Goal: Navigation & Orientation: Find specific page/section

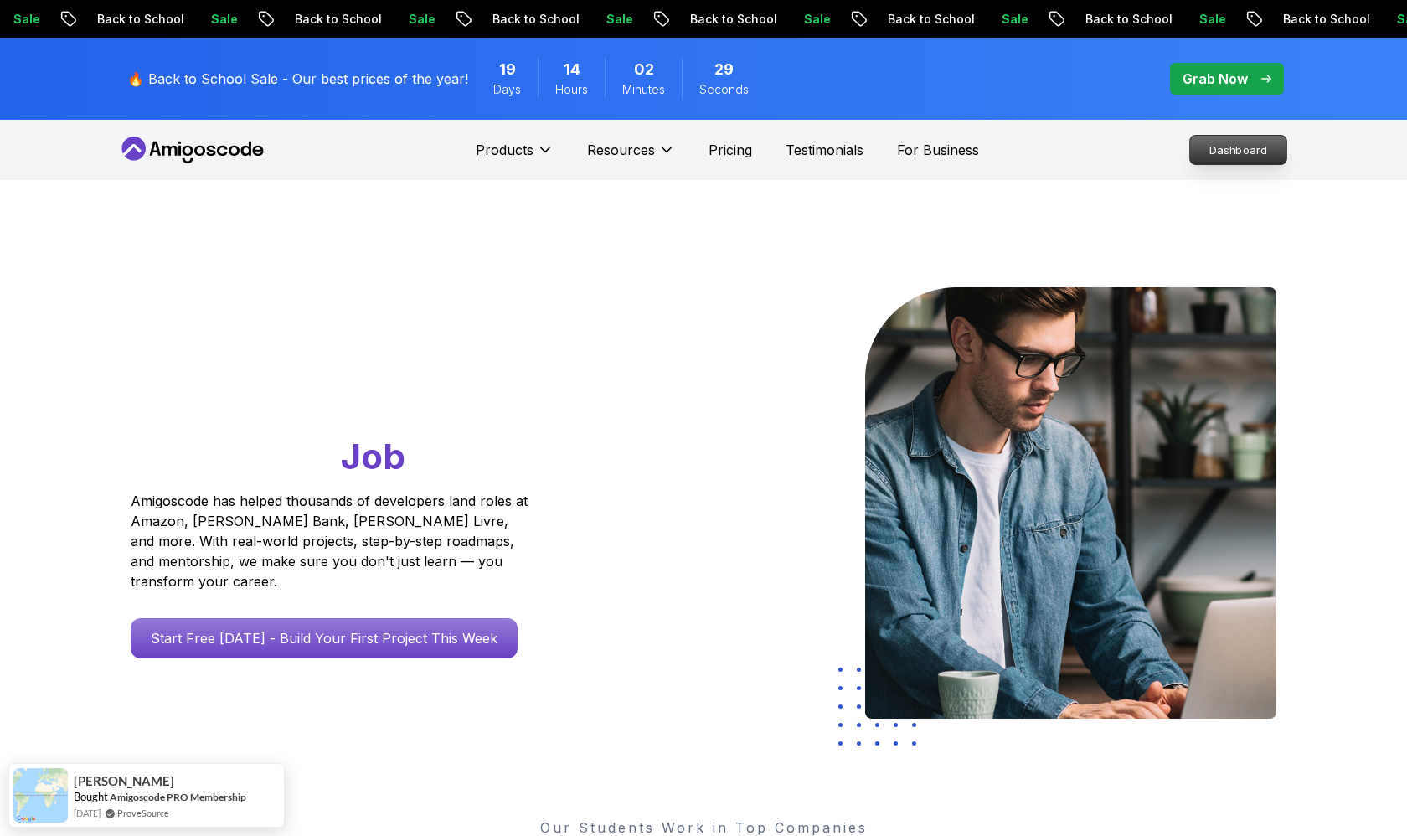
click at [1215, 148] on p "Dashboard" at bounding box center [1238, 150] width 96 height 28
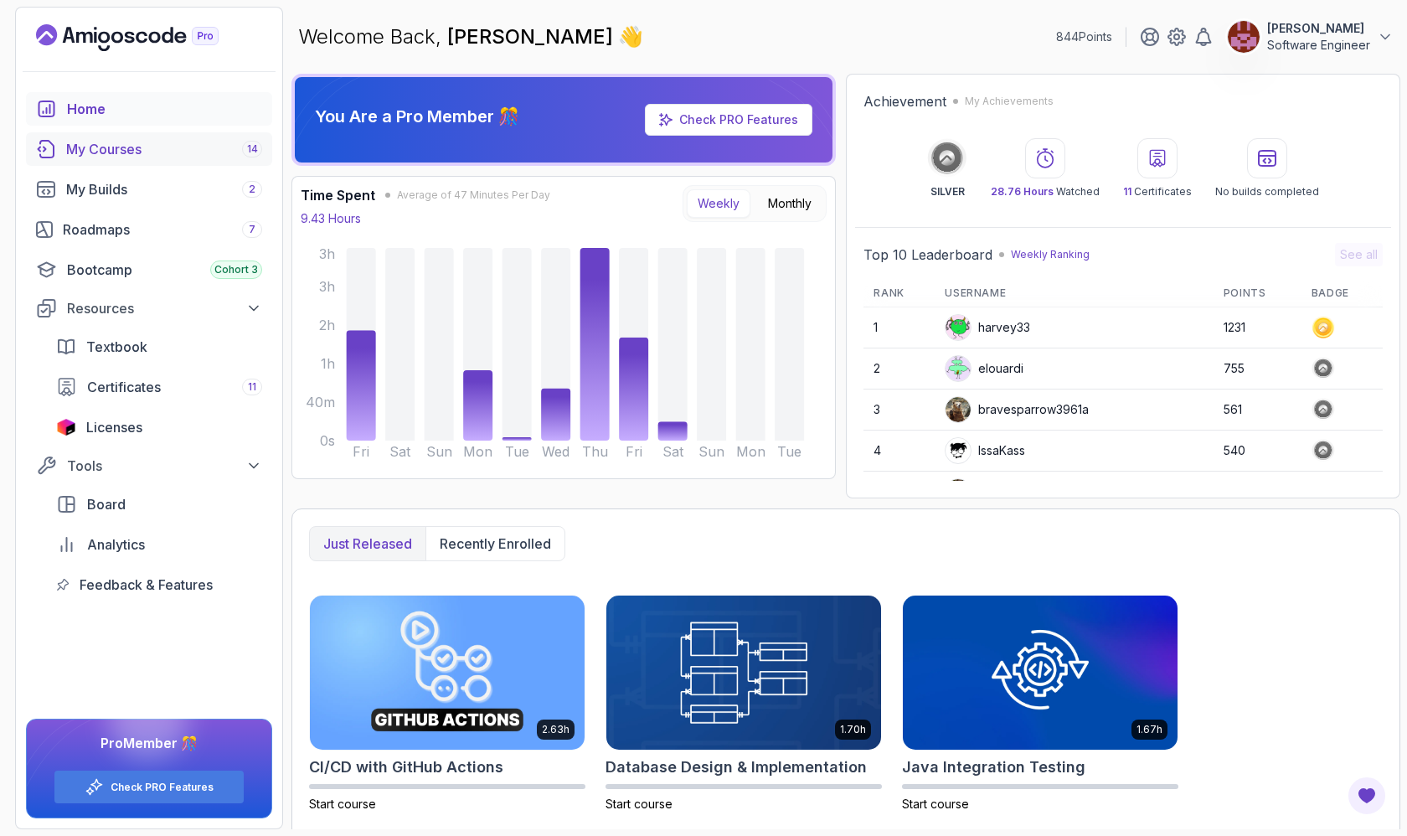
click at [221, 153] on div "My Courses 14" at bounding box center [164, 149] width 196 height 20
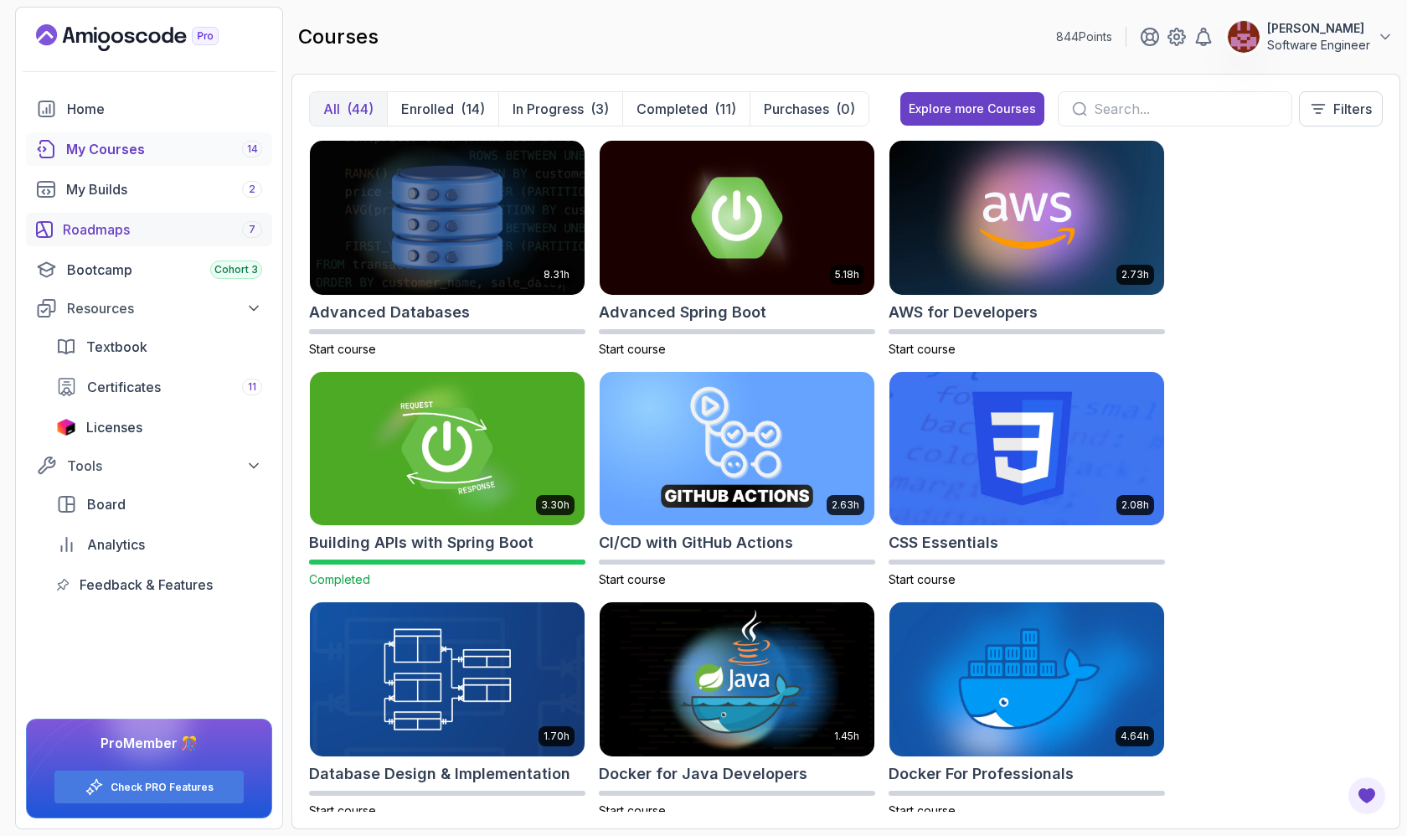
click at [144, 229] on div "Roadmaps 7" at bounding box center [162, 229] width 199 height 20
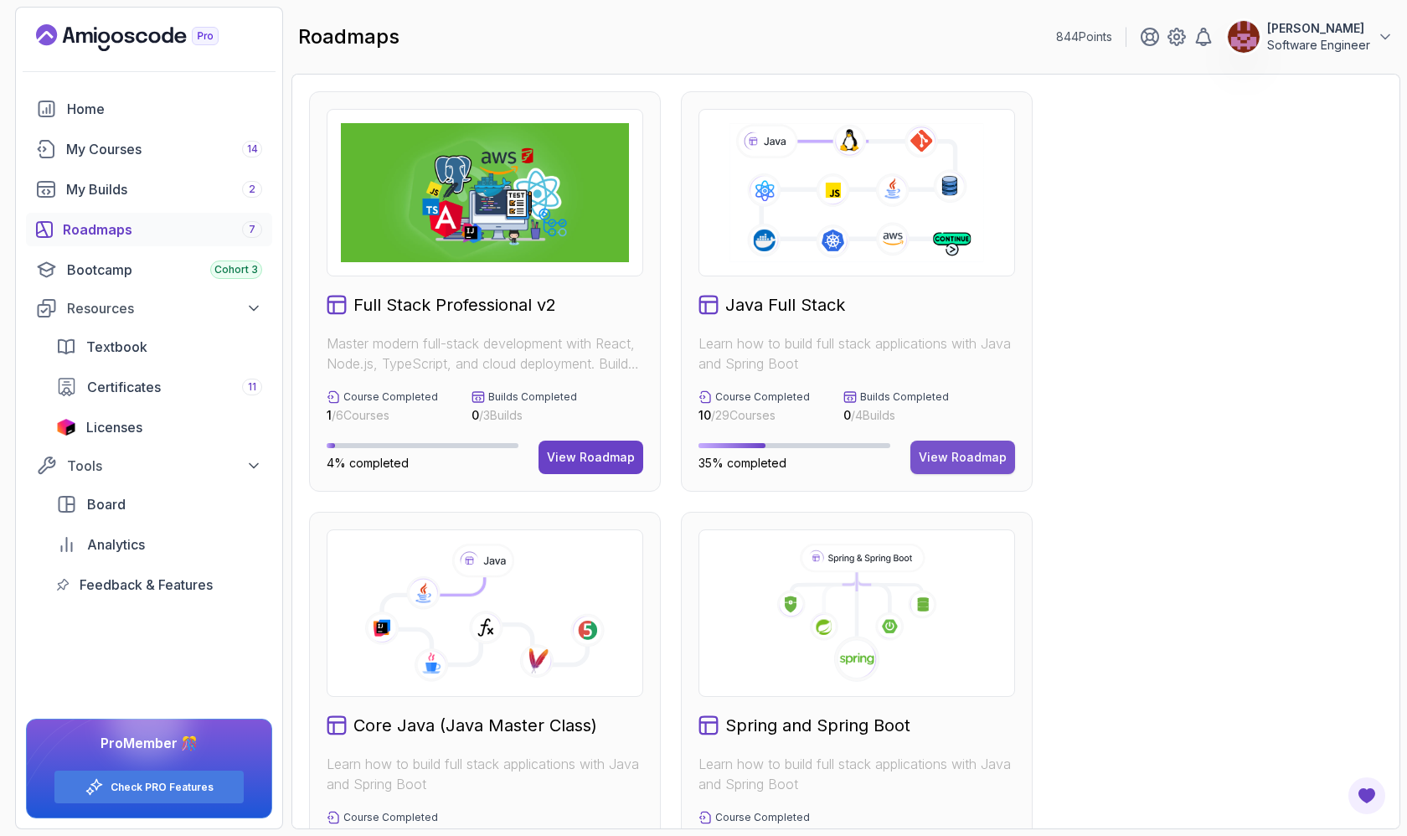
click at [942, 462] on div "View Roadmap" at bounding box center [963, 457] width 88 height 17
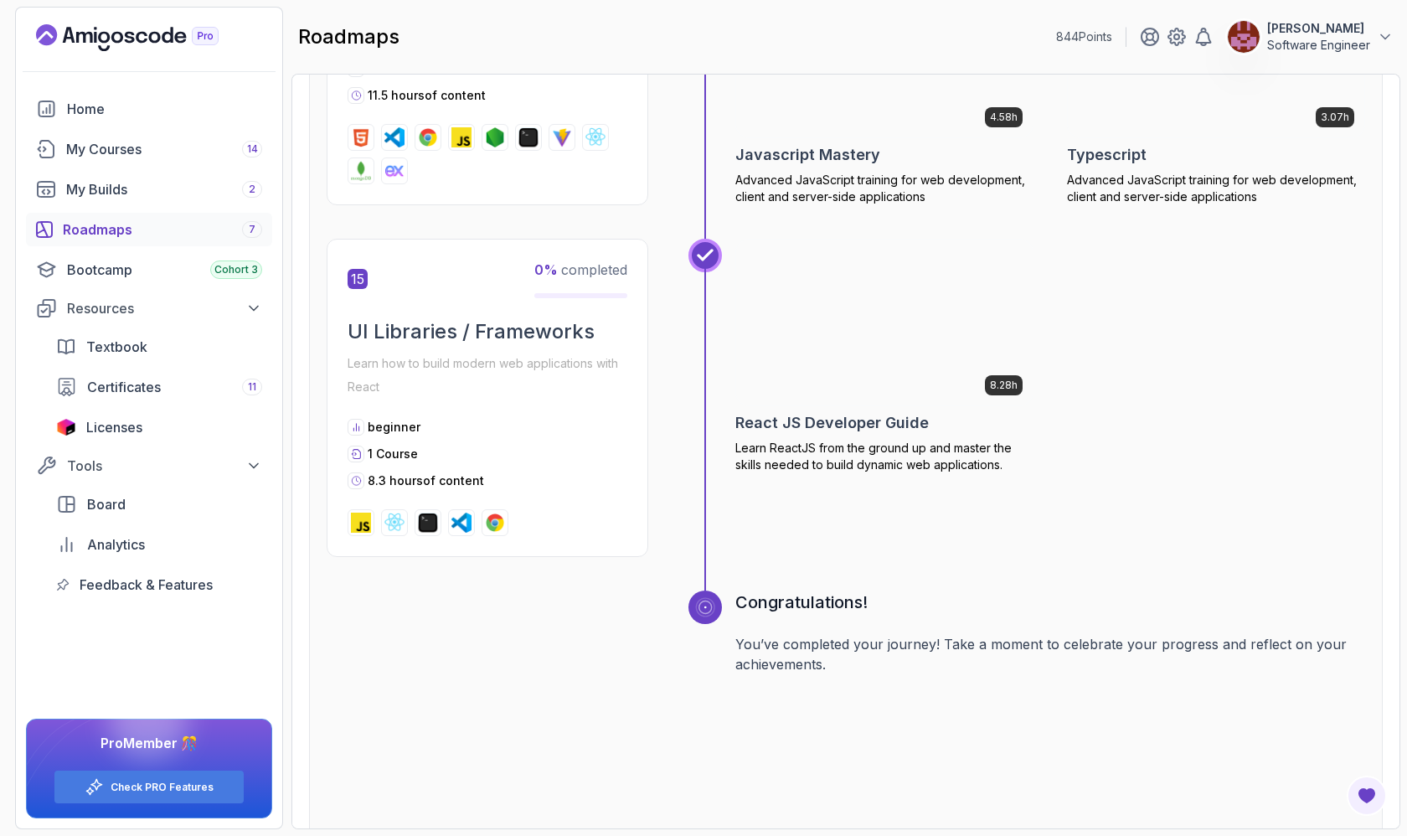
scroll to position [6246, 0]
